Goal: Task Accomplishment & Management: Complete application form

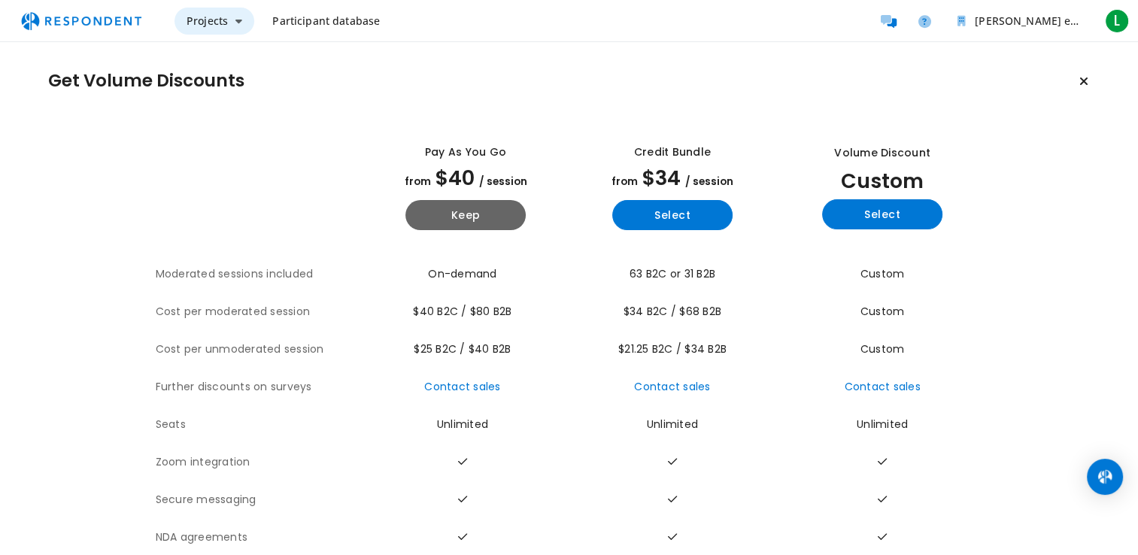
click at [205, 27] on span "Projects" at bounding box center [207, 21] width 41 height 14
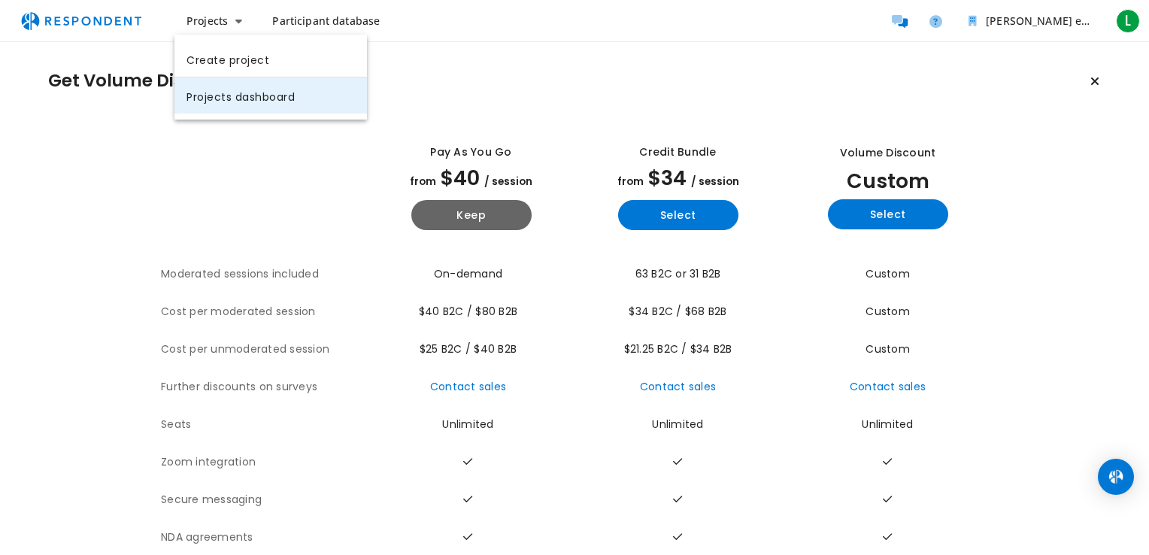
click at [325, 88] on link "Projects dashboard" at bounding box center [270, 95] width 193 height 36
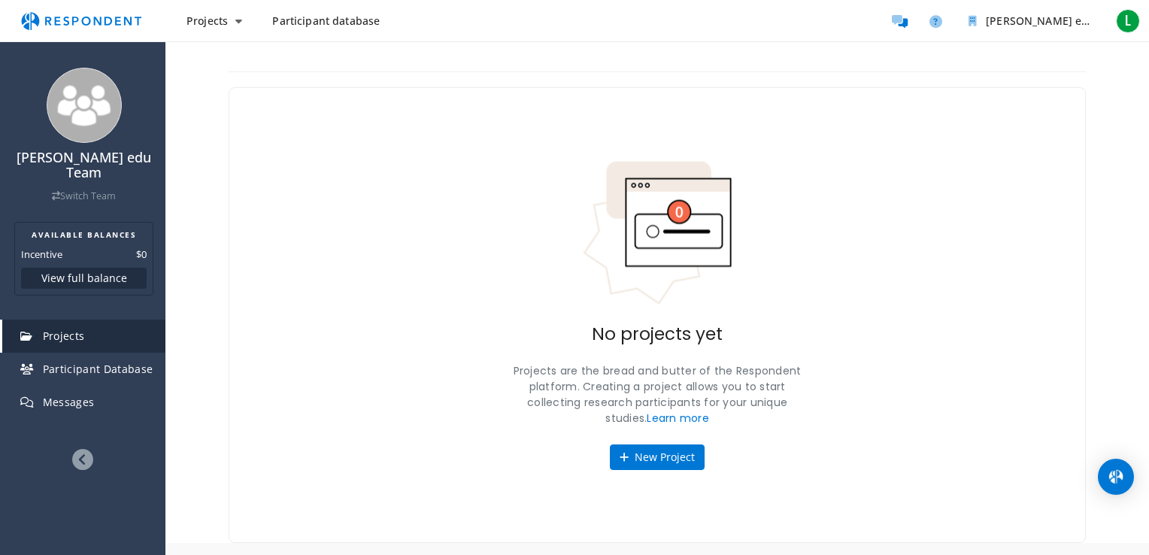
click at [356, 20] on span "Participant database" at bounding box center [326, 21] width 108 height 14
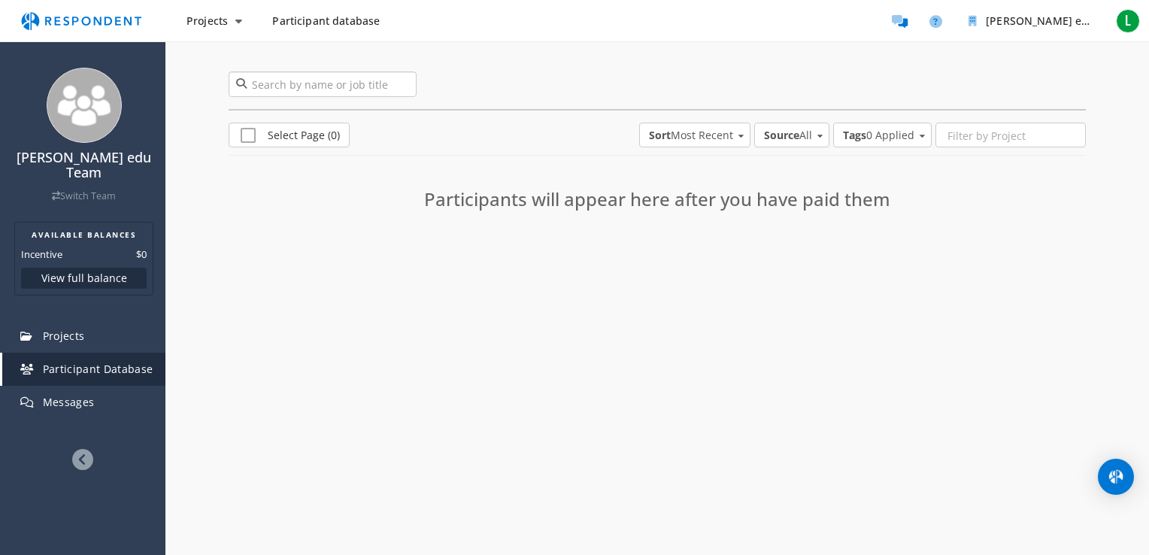
click at [338, 93] on input "search" at bounding box center [323, 84] width 188 height 26
type input "human resource manager"
click at [67, 329] on span "Projects" at bounding box center [64, 336] width 42 height 14
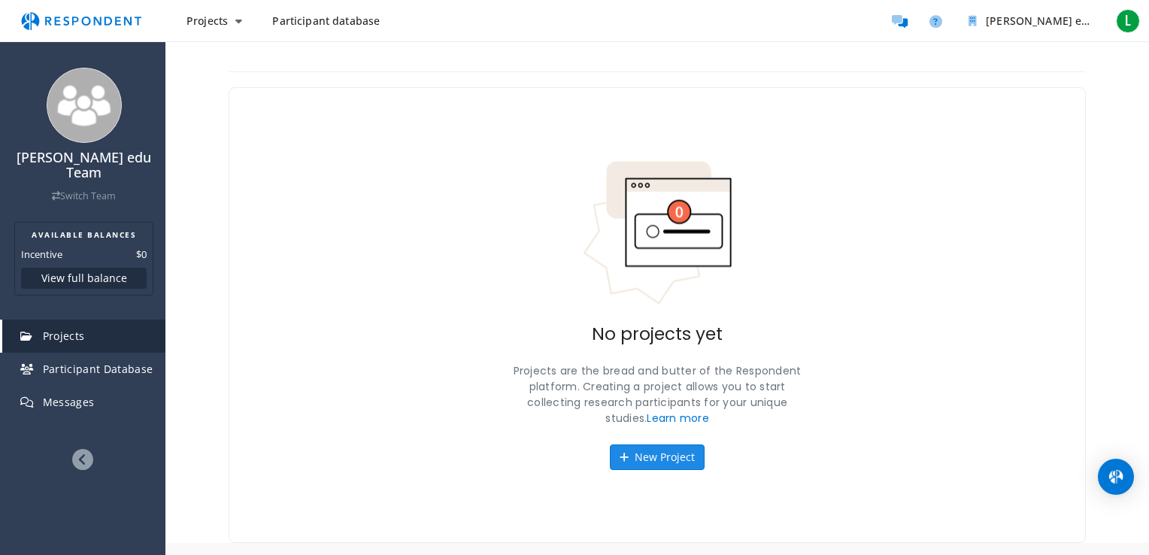
click at [658, 454] on button "New Project" at bounding box center [657, 457] width 95 height 26
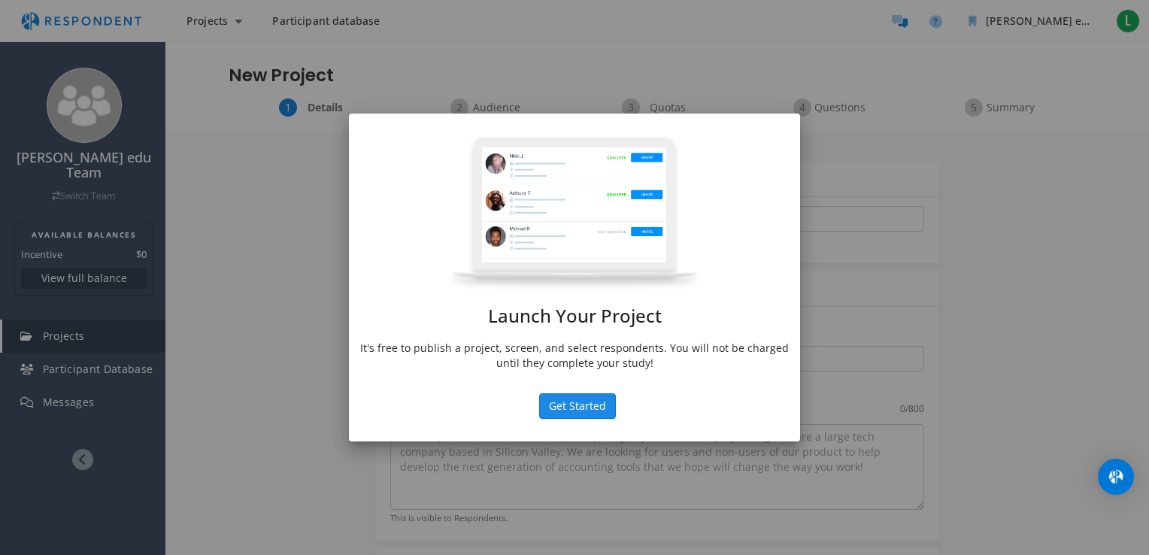
click at [605, 405] on button "Get Started" at bounding box center [577, 406] width 77 height 26
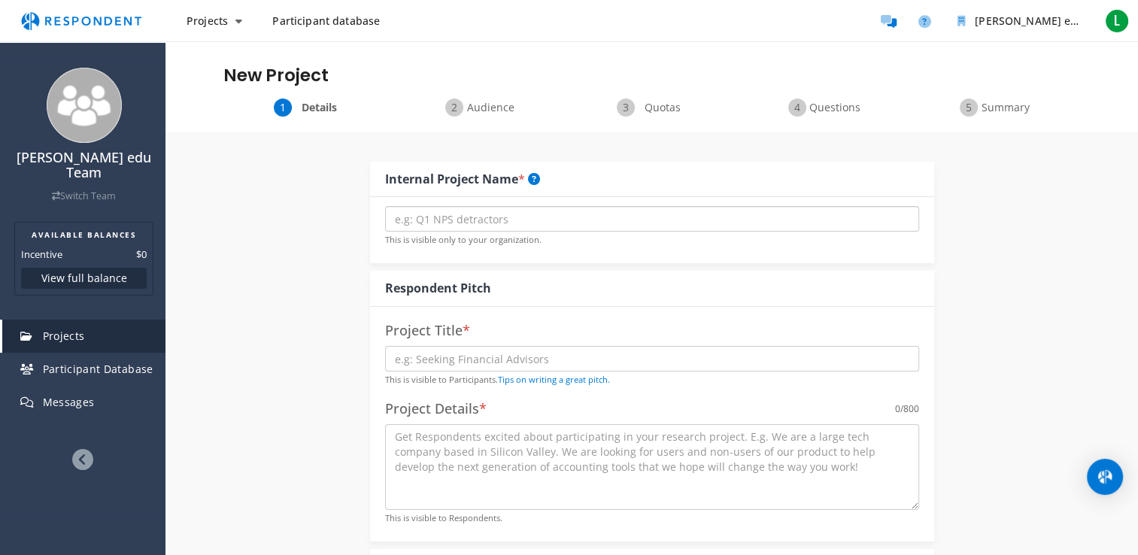
click at [504, 225] on input "text" at bounding box center [652, 219] width 534 height 26
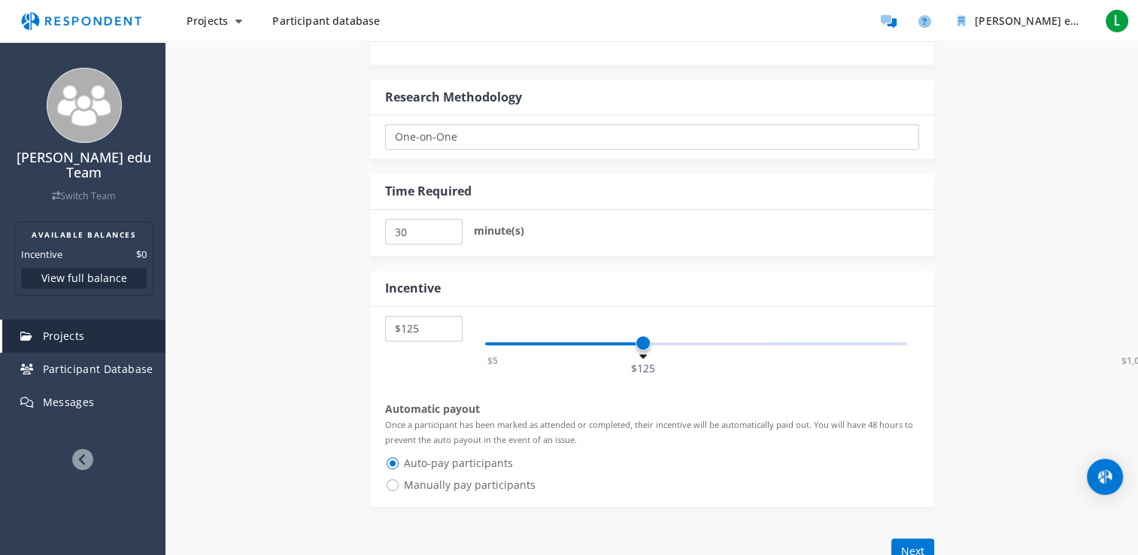
scroll to position [665, 0]
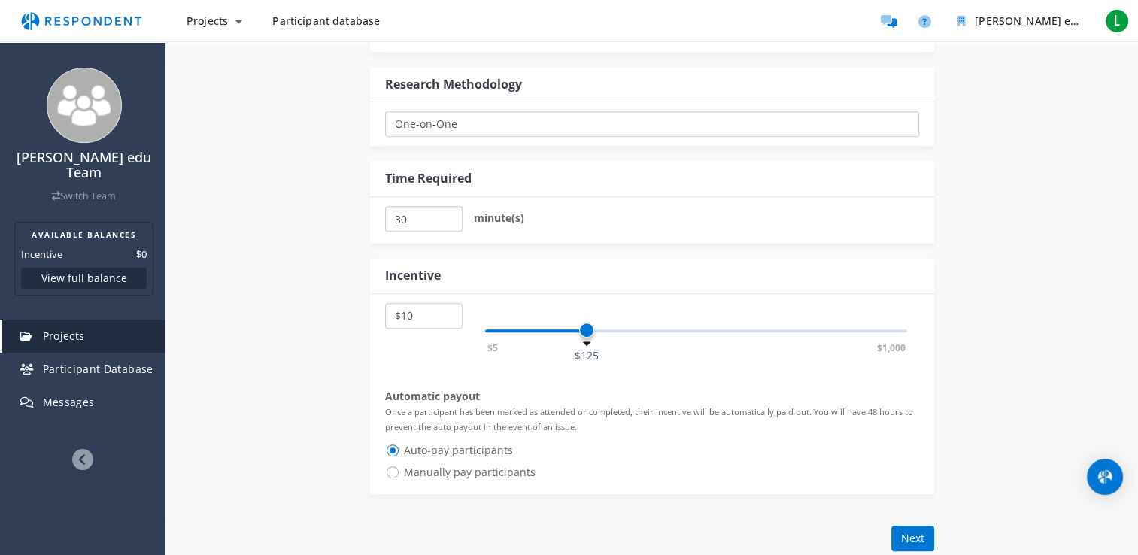
select select "number:5"
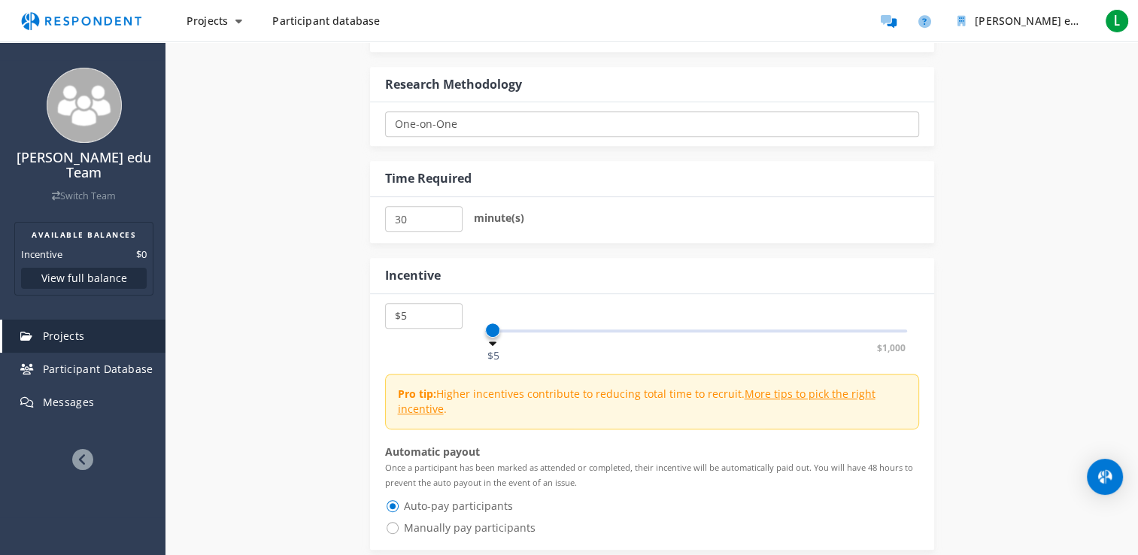
drag, startPoint x: 641, startPoint y: 332, endPoint x: 475, endPoint y: 322, distance: 166.5
click at [475, 322] on div "$5 $1,000 $5" at bounding box center [696, 323] width 445 height 41
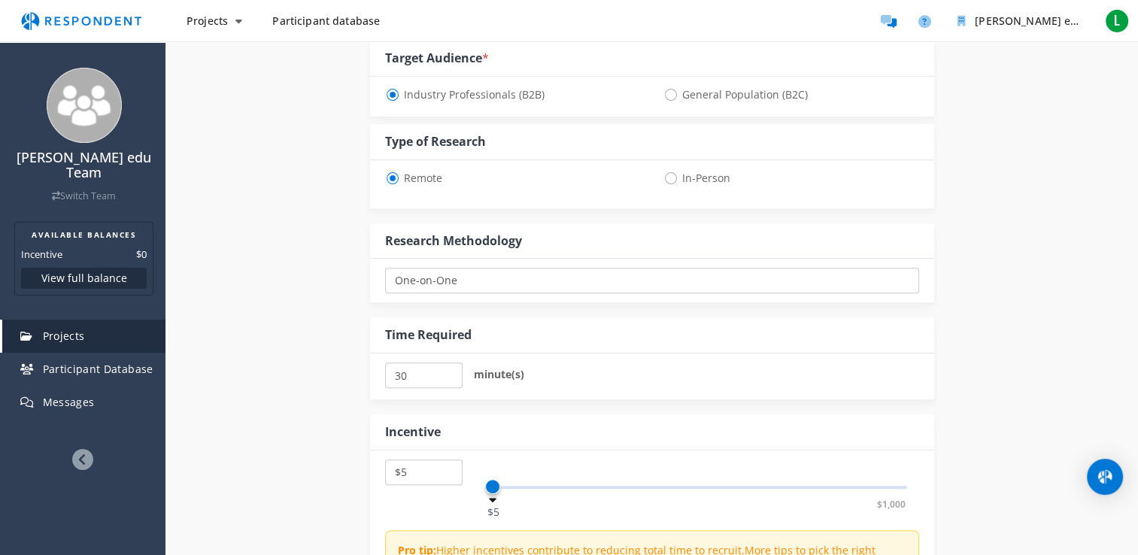
scroll to position [502, 0]
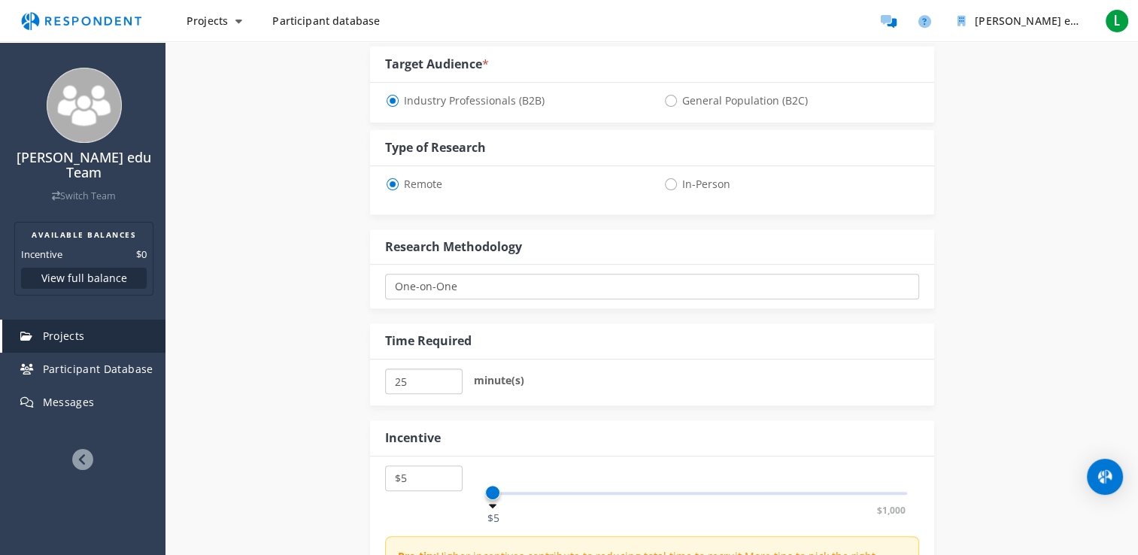
click at [450, 382] on input "25" at bounding box center [423, 382] width 77 height 26
click at [450, 382] on input "20" at bounding box center [423, 382] width 77 height 26
type input "15"
click at [450, 382] on input "15" at bounding box center [423, 382] width 77 height 26
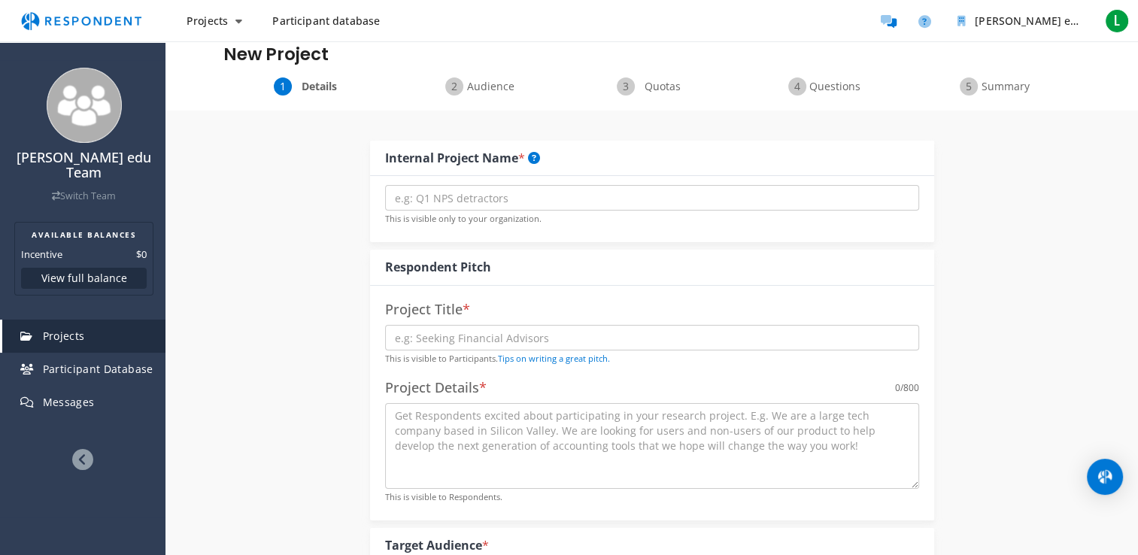
scroll to position [0, 0]
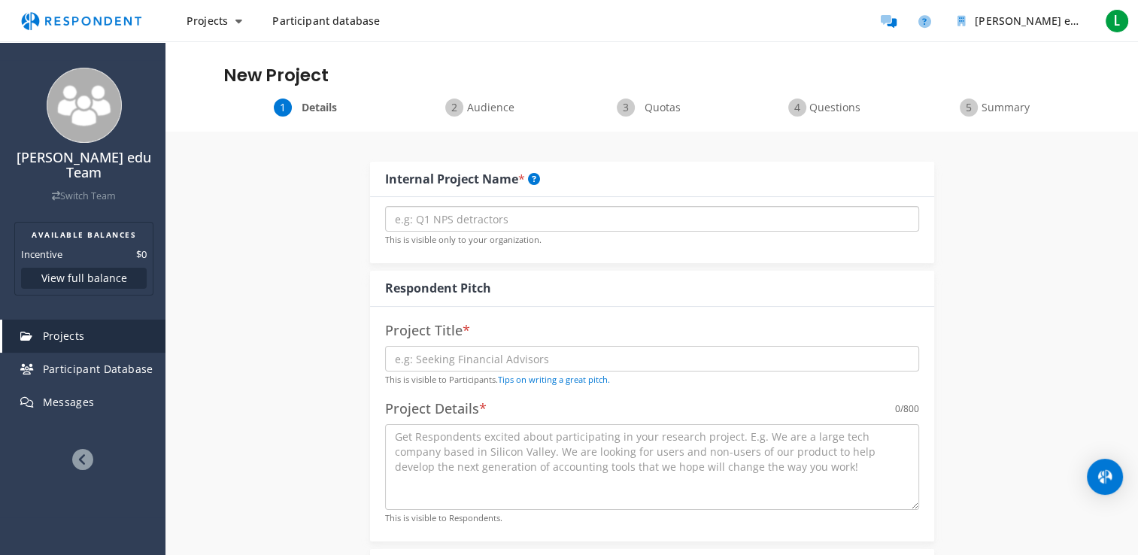
click at [672, 225] on input "text" at bounding box center [652, 219] width 534 height 26
type input "verbal participants"
click at [598, 356] on input "text" at bounding box center [652, 359] width 534 height 26
type input "[PERSON_NAME] edu"
click at [487, 448] on textarea at bounding box center [652, 467] width 534 height 86
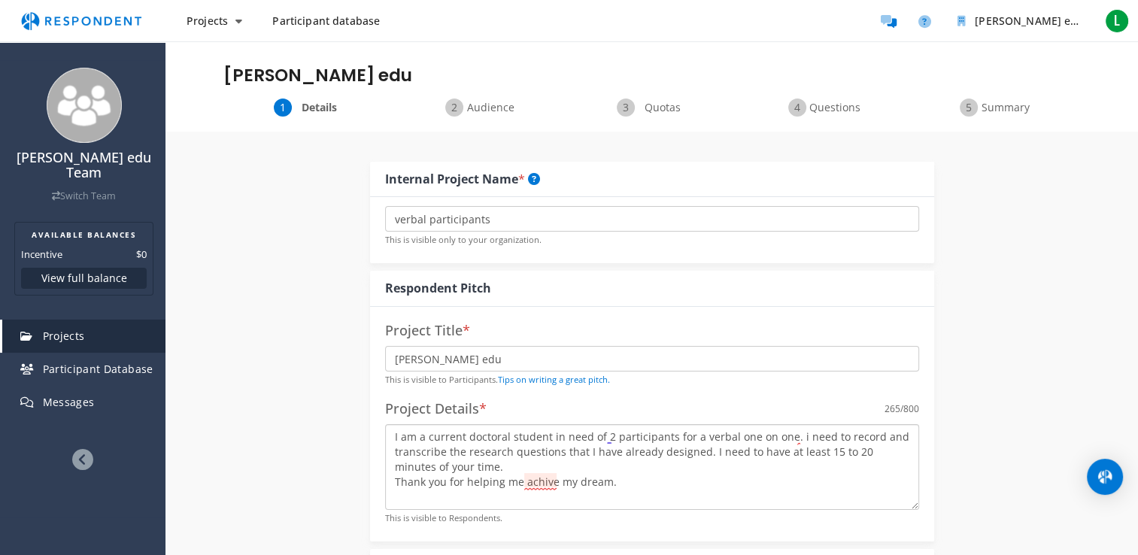
click at [535, 478] on textarea "I am a current doctoral student in need of 2 participants for a verbal one on o…" at bounding box center [652, 467] width 534 height 86
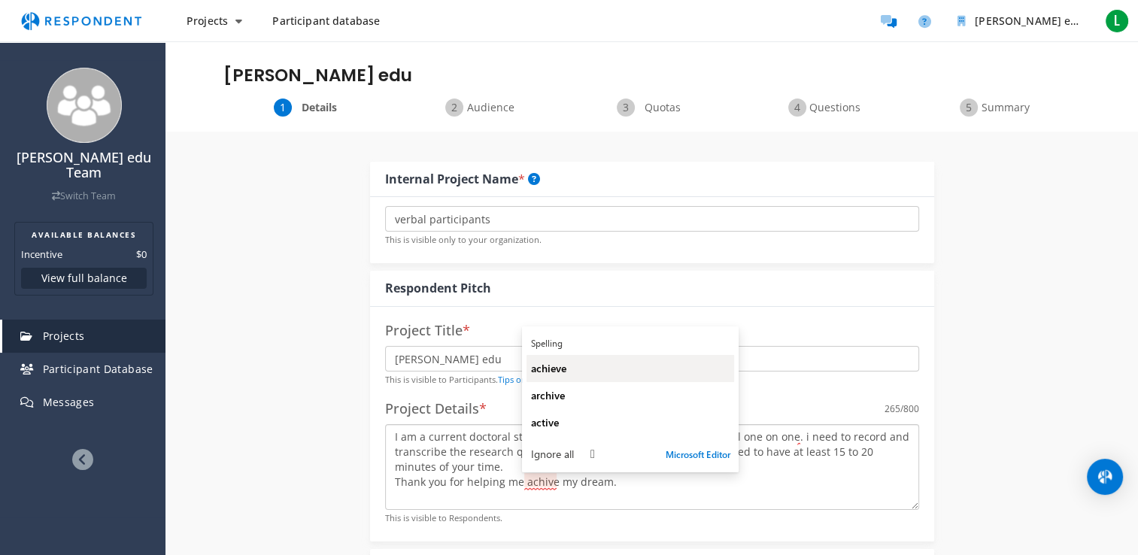
type textarea "I am a current doctoral student in need of 2 participants for a verbal one on o…"
click at [553, 372] on span "achieve" at bounding box center [548, 368] width 35 height 14
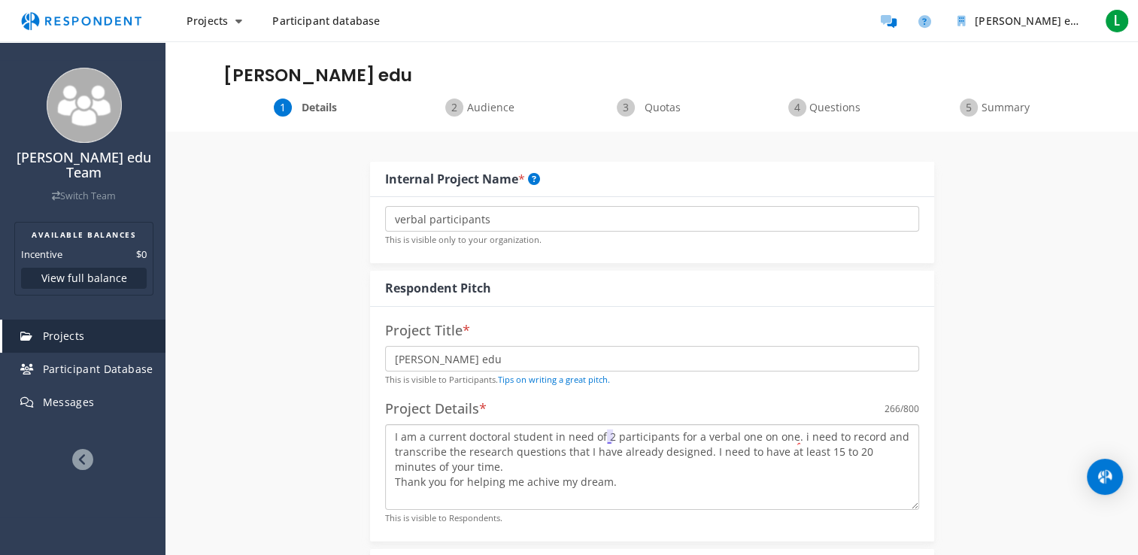
click at [604, 437] on textarea "I am a current doctoral student in need of 2 participants for a verbal one on o…" at bounding box center [652, 467] width 534 height 86
click at [443, 492] on button "two" at bounding box center [500, 484] width 208 height 27
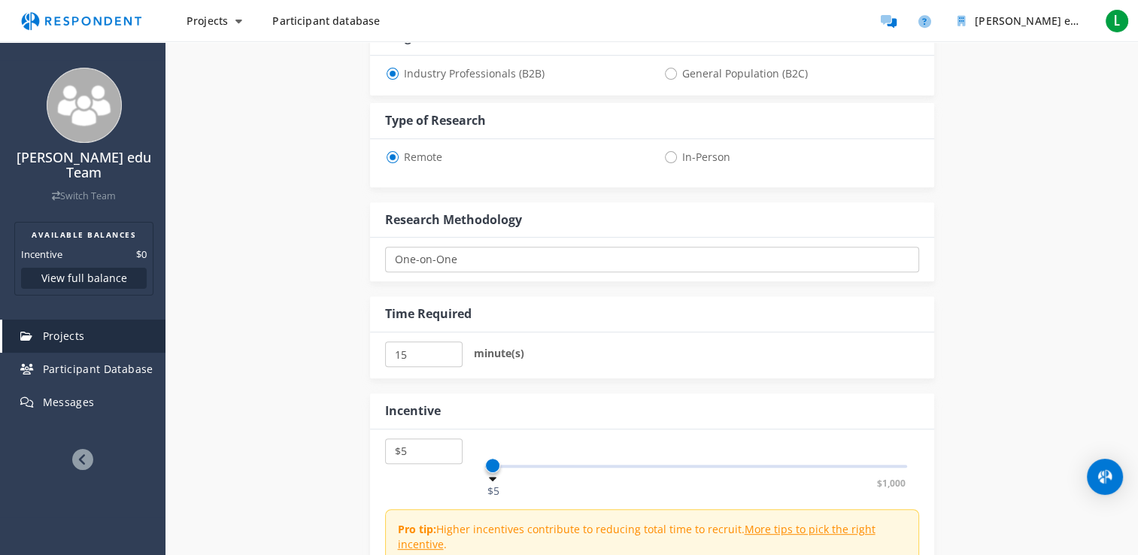
scroll to position [532, 0]
click at [445, 354] on input "10" at bounding box center [423, 352] width 77 height 26
click at [446, 344] on input "15" at bounding box center [423, 352] width 77 height 26
type input "20"
click at [446, 344] on input "20" at bounding box center [423, 352] width 77 height 26
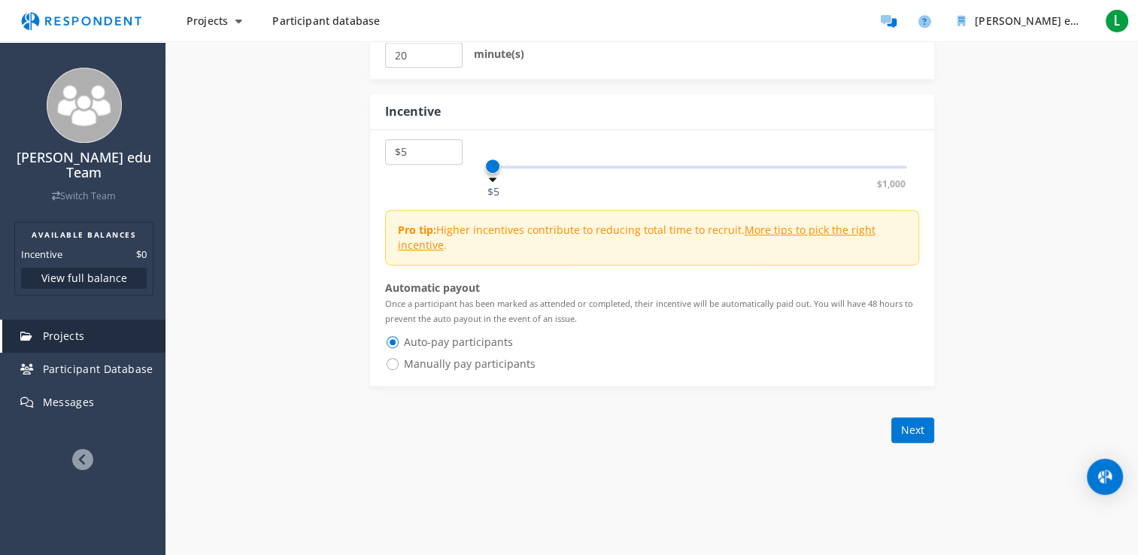
scroll to position [830, 0]
click at [918, 432] on button "Next" at bounding box center [912, 429] width 43 height 26
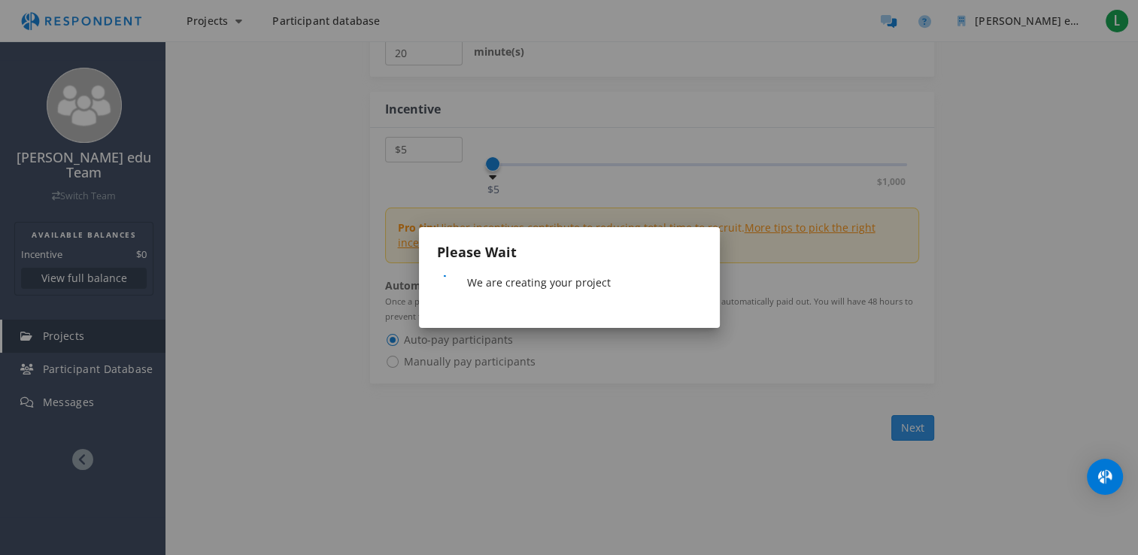
scroll to position [0, 0]
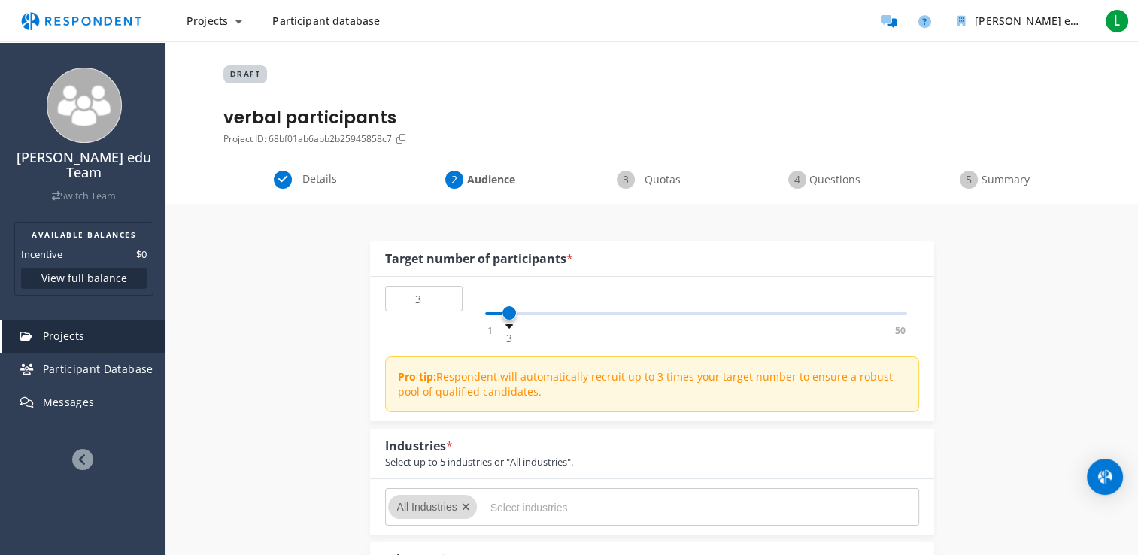
type input "4"
drag, startPoint x: 493, startPoint y: 308, endPoint x: 518, endPoint y: 308, distance: 24.8
click at [518, 308] on span at bounding box center [517, 312] width 15 height 15
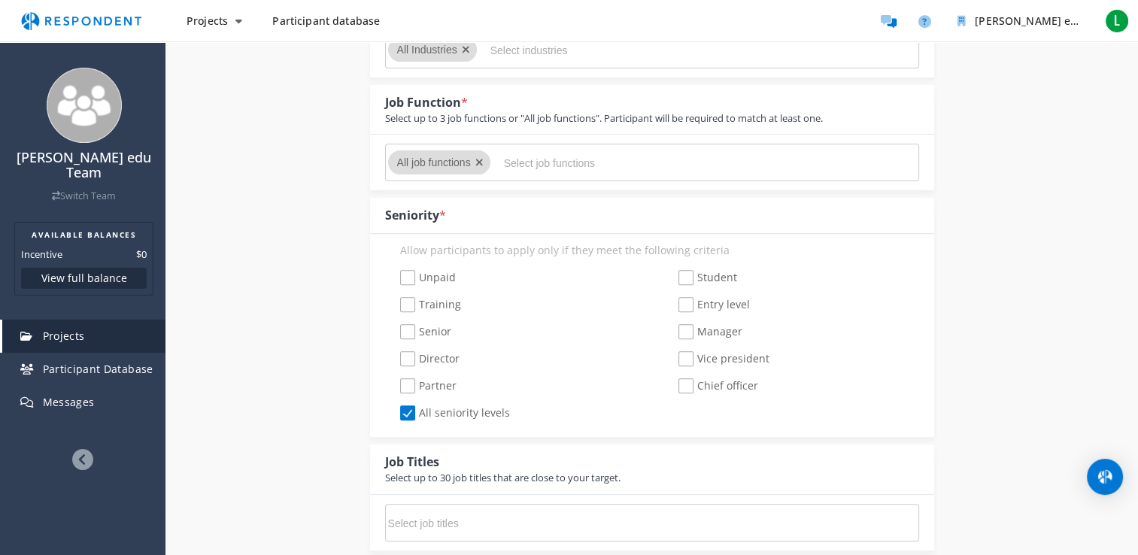
scroll to position [478, 0]
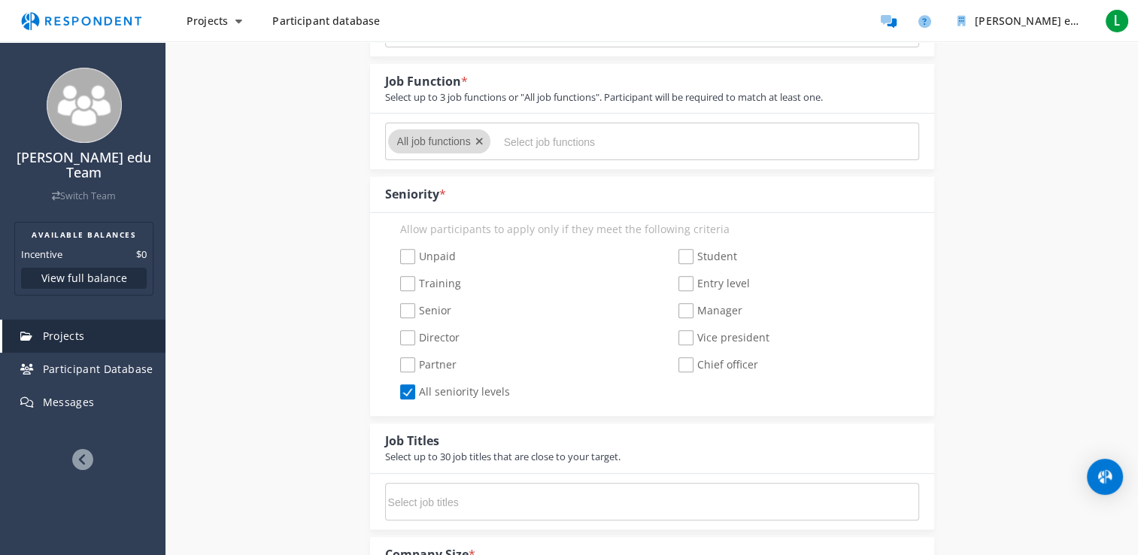
click at [691, 288] on span "Entry level" at bounding box center [713, 285] width 71 height 18
click at [673, 288] on input "Entry level" at bounding box center [668, 284] width 10 height 10
checkbox input "true"
checkbox input "false"
click at [685, 314] on span "Manager" at bounding box center [710, 312] width 64 height 18
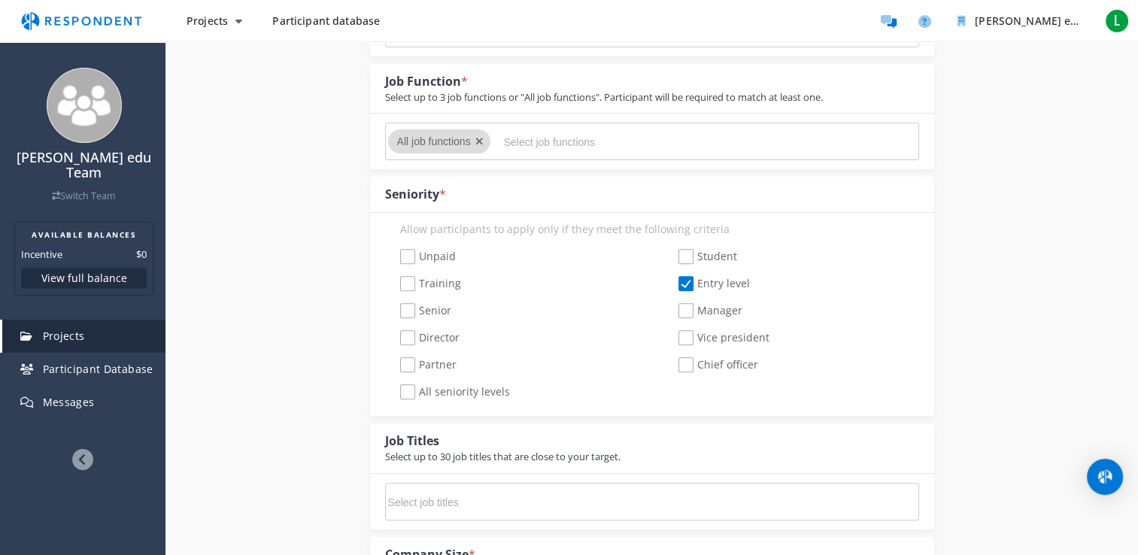
click at [673, 314] on input "Manager" at bounding box center [668, 311] width 10 height 10
checkbox input "true"
click at [409, 254] on span "Unpaid" at bounding box center [428, 258] width 56 height 18
click at [395, 254] on input "Unpaid" at bounding box center [390, 257] width 10 height 10
checkbox input "true"
